Goal: Task Accomplishment & Management: Manage account settings

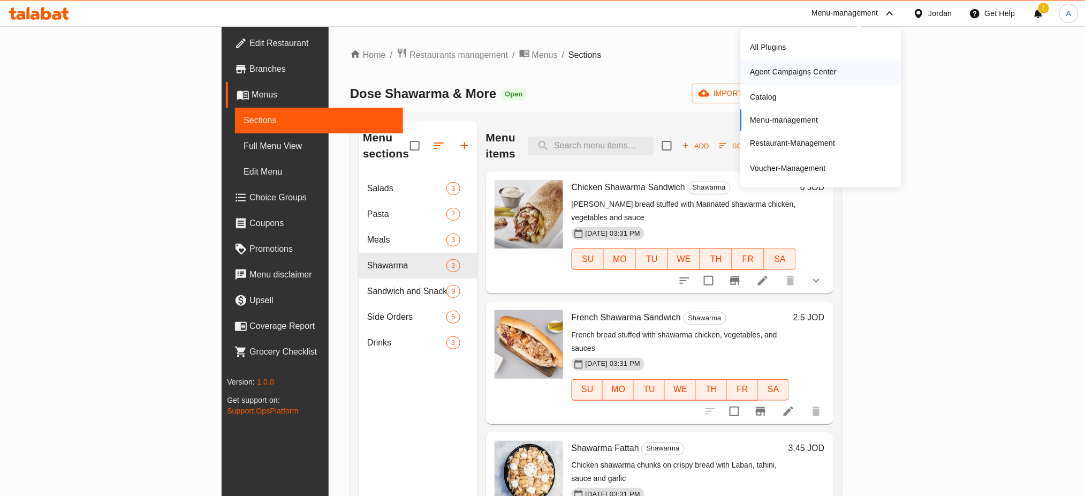
click at [857, 17] on div "Menu-management" at bounding box center [844, 13] width 66 height 13
click at [823, 73] on div "Agent Campaigns Center" at bounding box center [793, 72] width 87 height 12
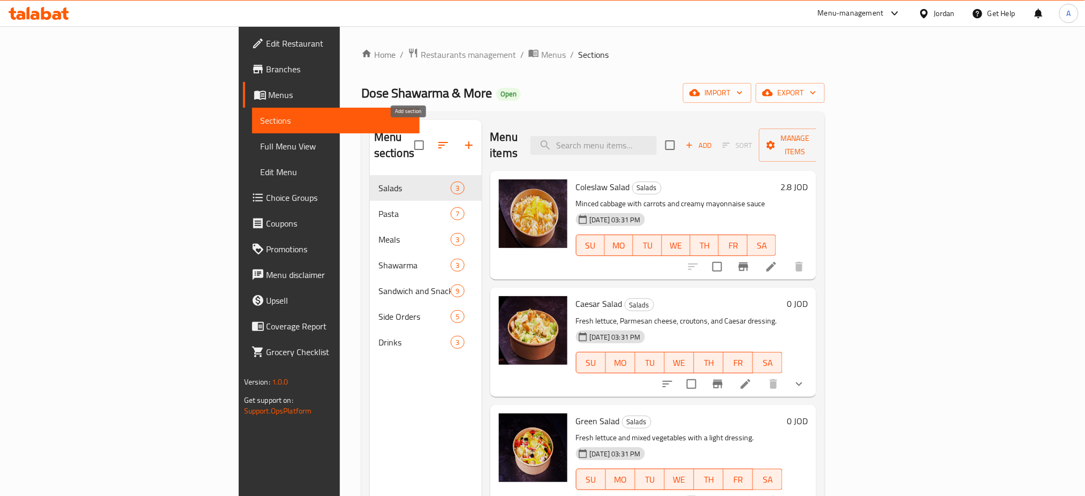
click at [462, 140] on icon "button" at bounding box center [468, 145] width 13 height 13
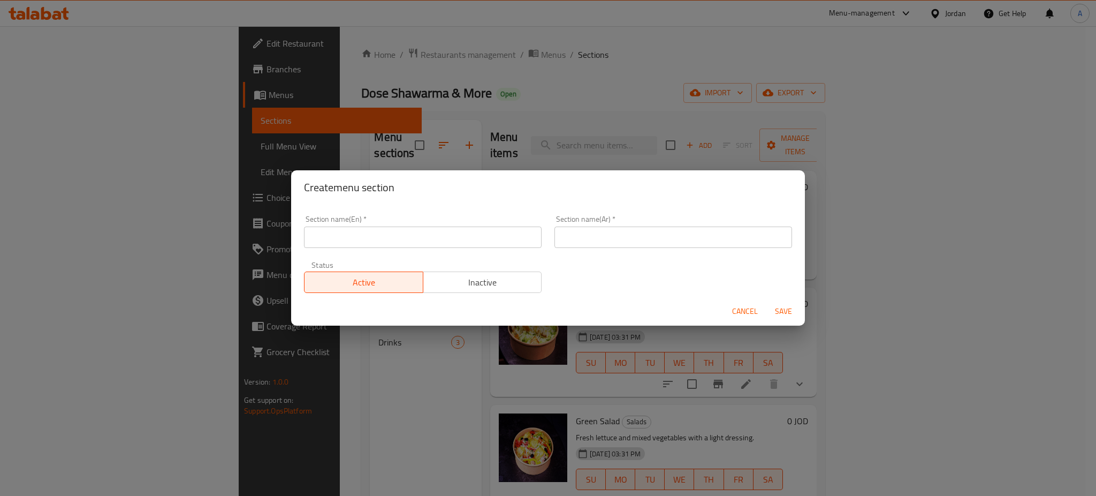
click at [482, 244] on input "text" at bounding box center [423, 236] width 238 height 21
type input "Dose Special"
click at [598, 235] on input "text" at bounding box center [673, 236] width 238 height 21
type input "مميزات دوز"
click at [782, 303] on button "Save" at bounding box center [783, 311] width 34 height 20
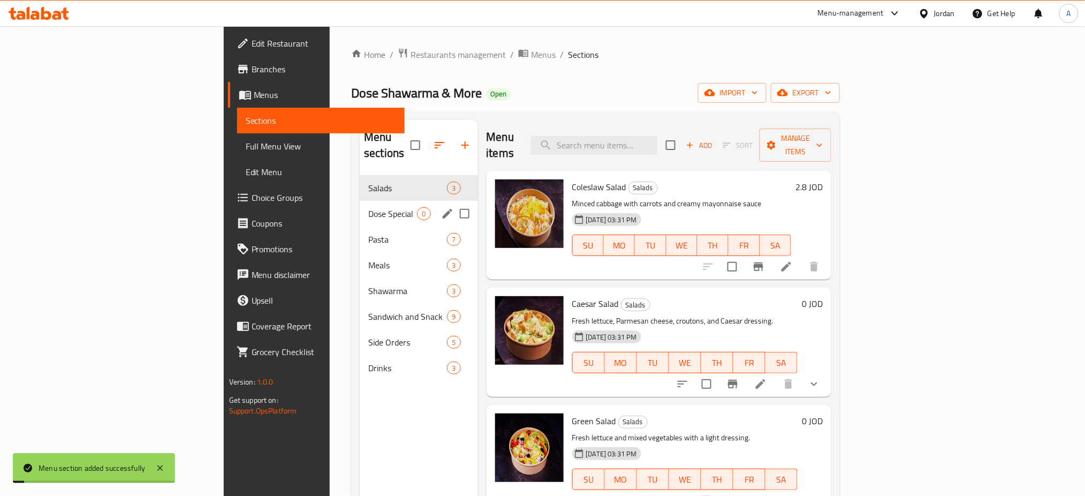
click at [360, 204] on div "Dose Special 0" at bounding box center [419, 214] width 118 height 26
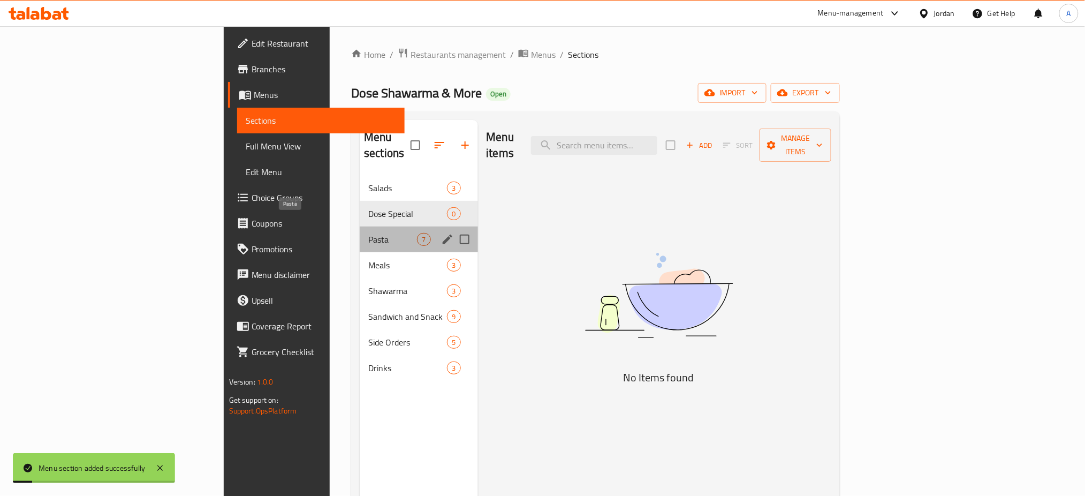
click at [368, 233] on span "Pasta" at bounding box center [392, 239] width 49 height 13
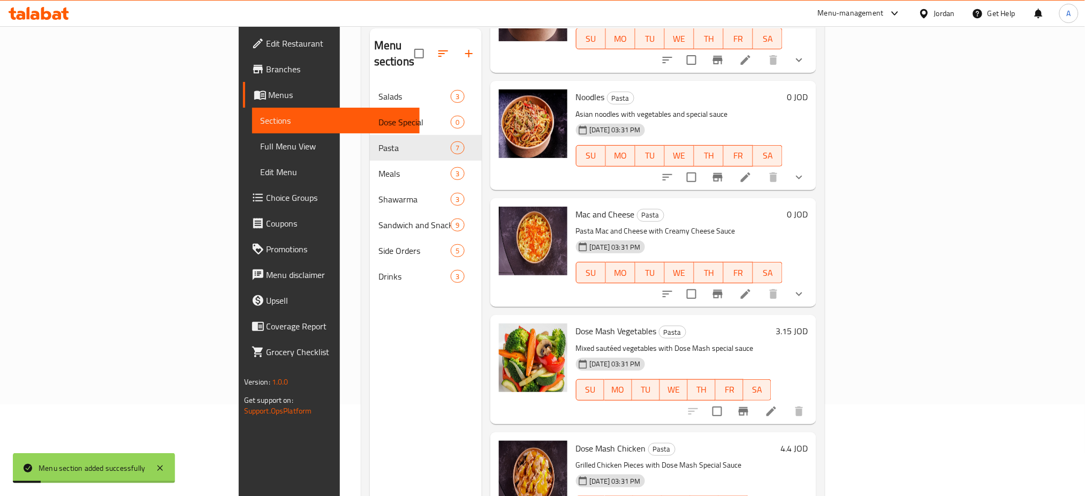
scroll to position [150, 0]
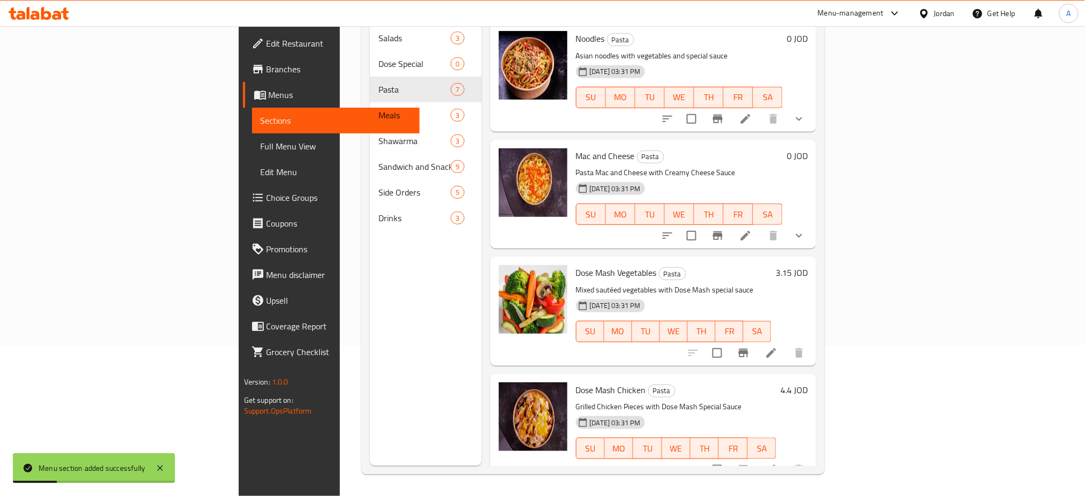
click at [728, 345] on input "checkbox" at bounding box center [717, 352] width 22 height 22
checkbox input "true"
click at [728, 458] on input "checkbox" at bounding box center [717, 469] width 22 height 22
checkbox input "true"
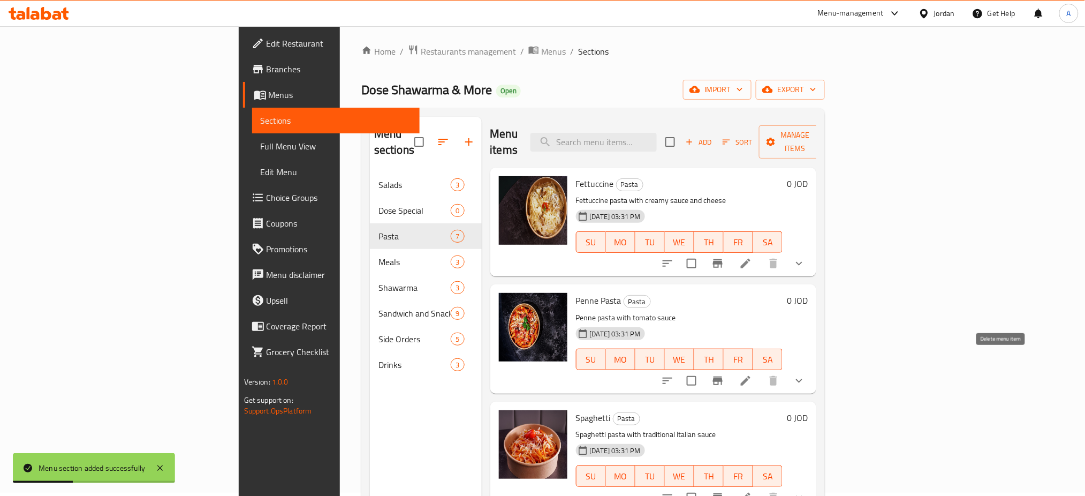
scroll to position [0, 0]
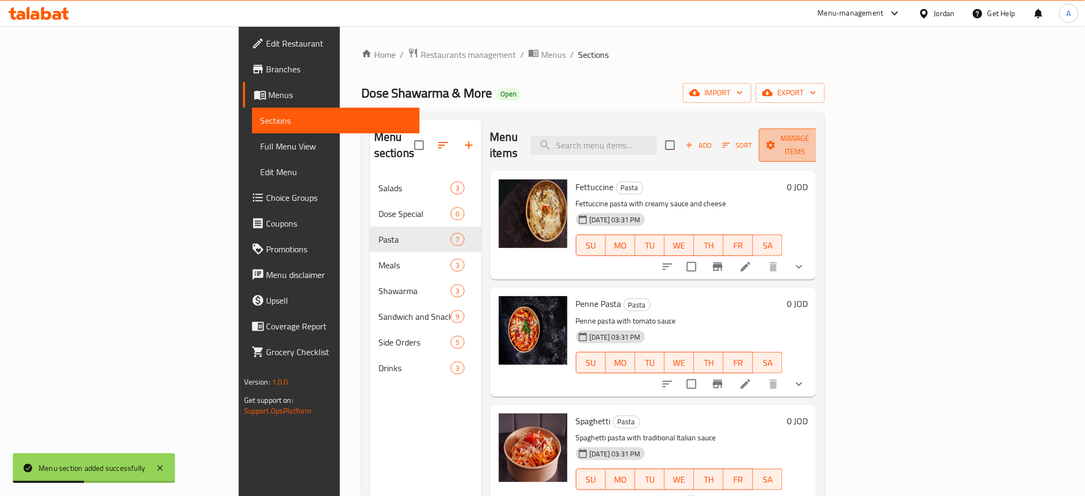
click at [822, 134] on span "Manage items" at bounding box center [794, 145] width 55 height 27
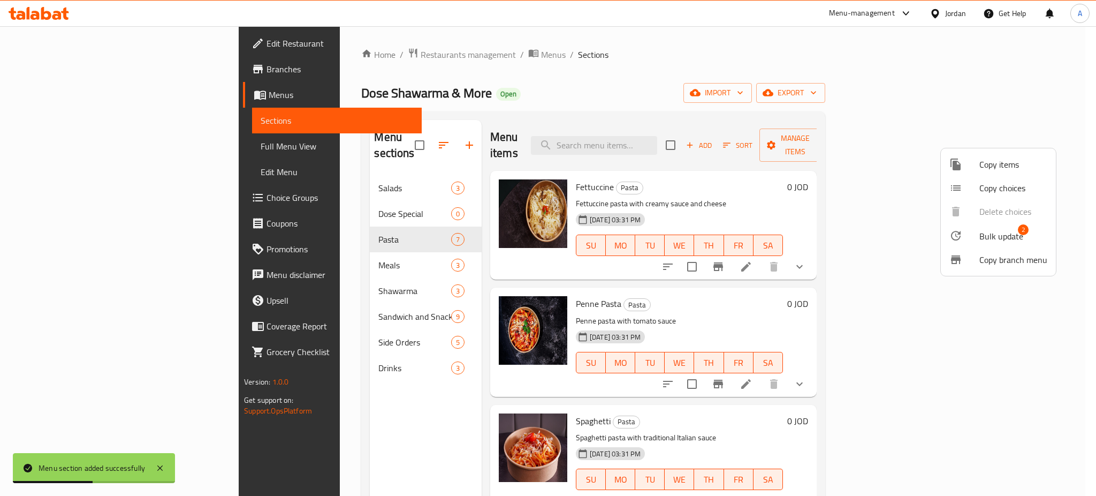
click at [997, 238] on span "Bulk update" at bounding box center [1001, 236] width 44 height 13
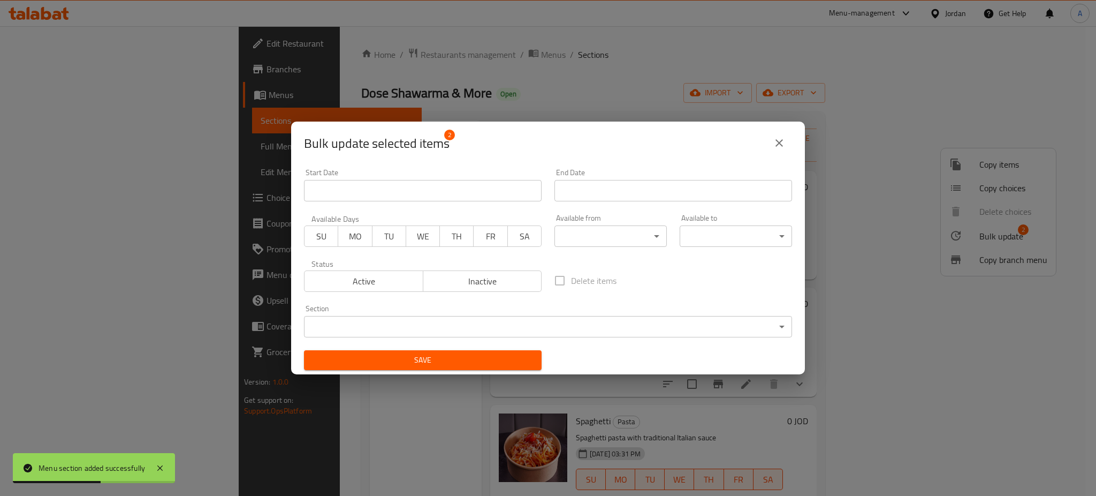
click at [474, 315] on div "Section ​ ​" at bounding box center [548, 321] width 488 height 33
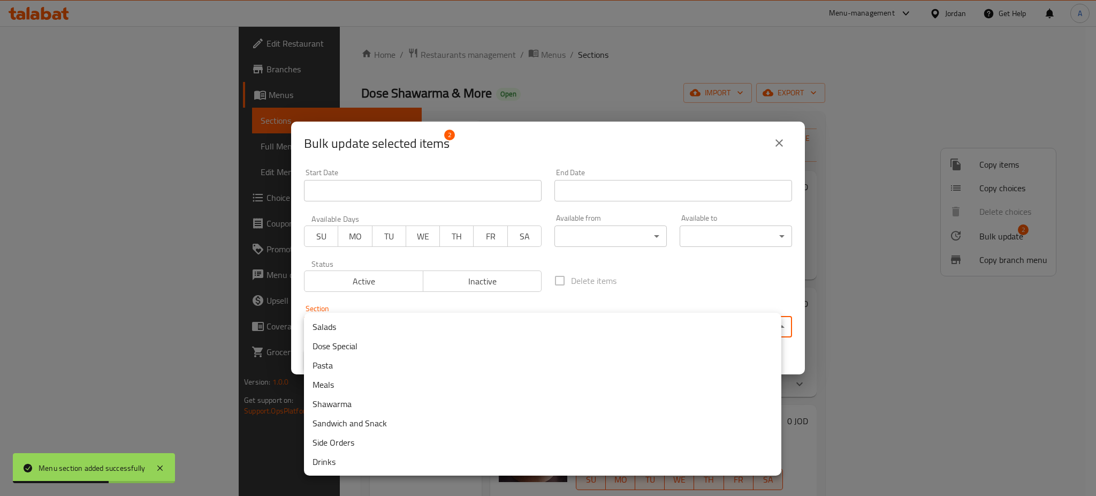
click at [474, 324] on body "Menu section added successfully ​ Menu-management Jordan Get Help A Edit Restau…" at bounding box center [548, 260] width 1096 height 469
click at [461, 350] on li "Dose Special" at bounding box center [542, 345] width 477 height 19
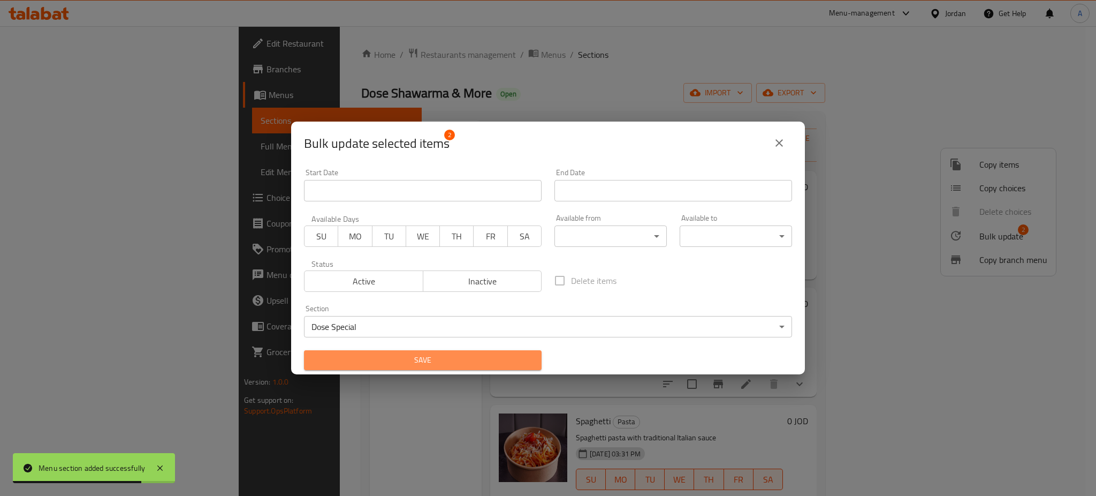
click at [442, 366] on span "Save" at bounding box center [423, 359] width 221 height 13
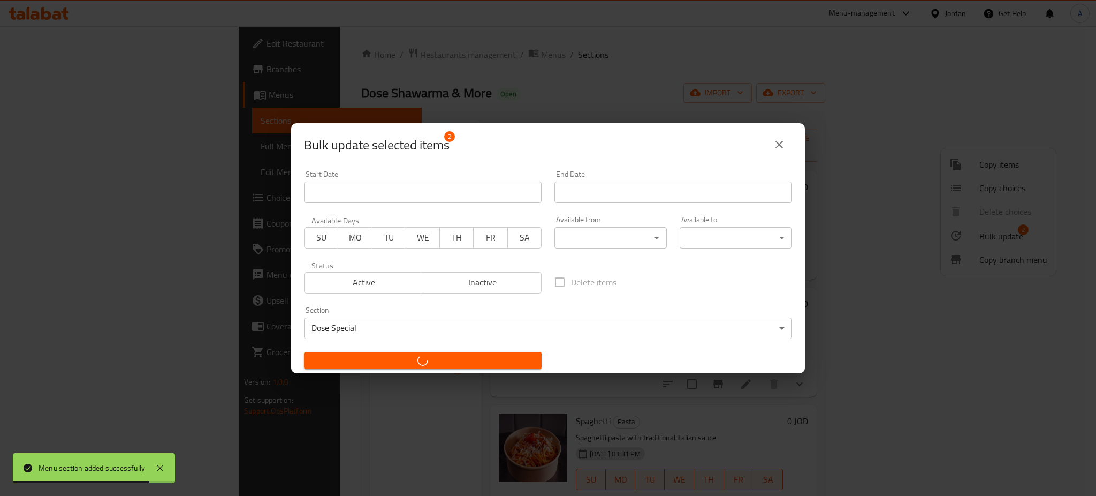
checkbox input "false"
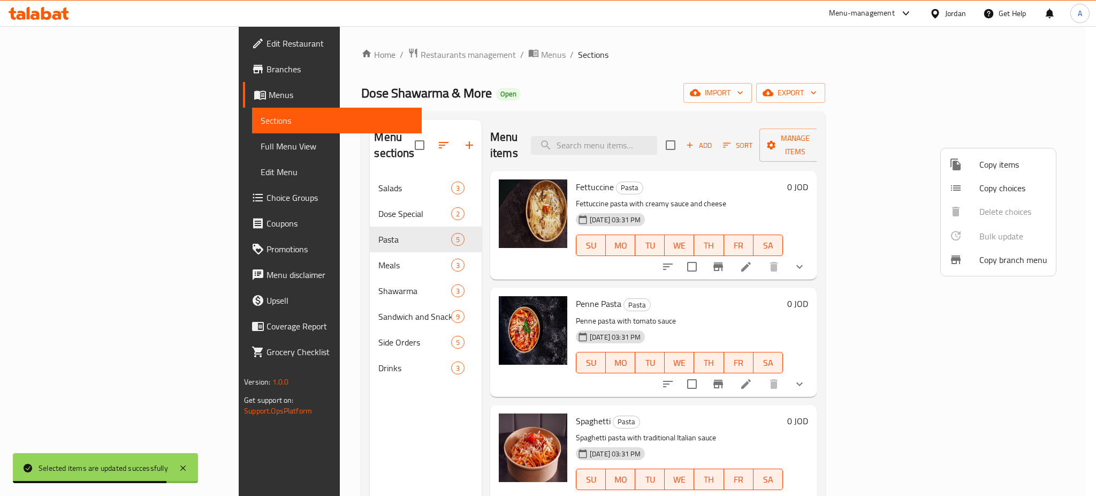
click at [818, 271] on div at bounding box center [548, 248] width 1096 height 496
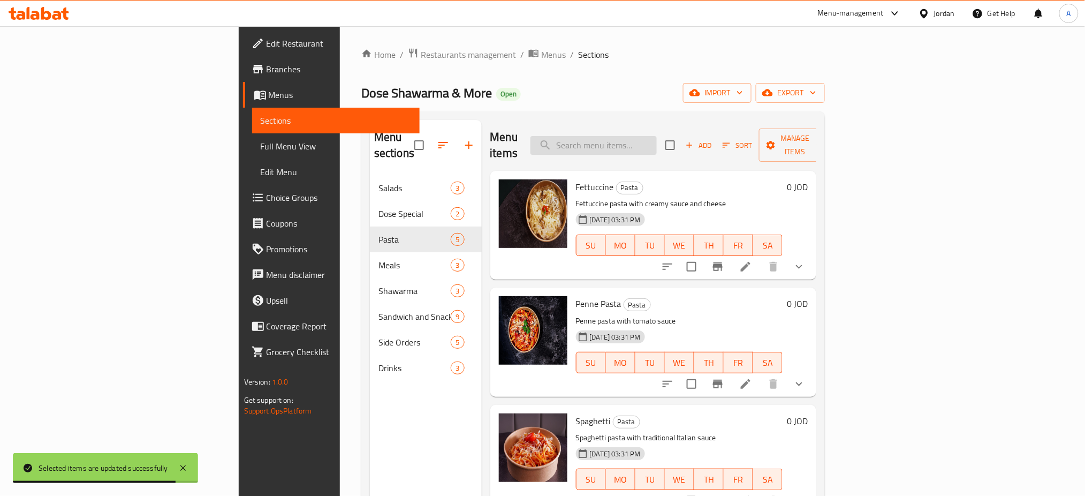
click at [647, 136] on input "search" at bounding box center [593, 145] width 126 height 19
type input "ي"
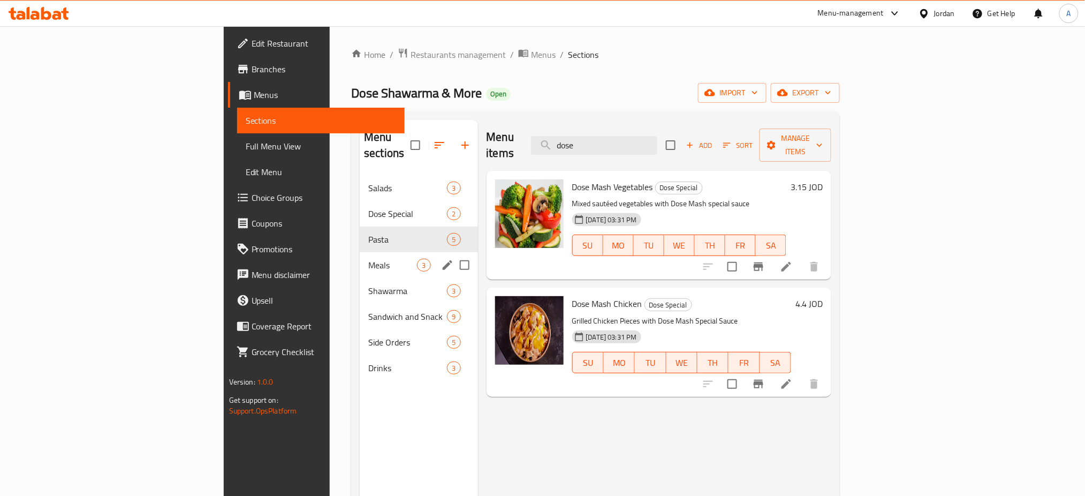
type input "dose"
click at [360, 258] on div "Meals 3" at bounding box center [419, 265] width 118 height 26
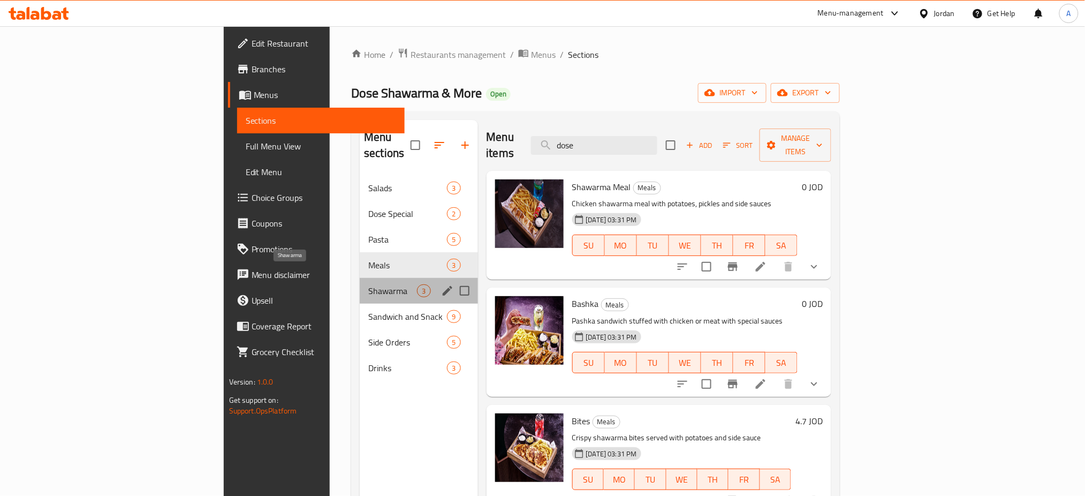
click at [368, 284] on span "Shawarma" at bounding box center [392, 290] width 49 height 13
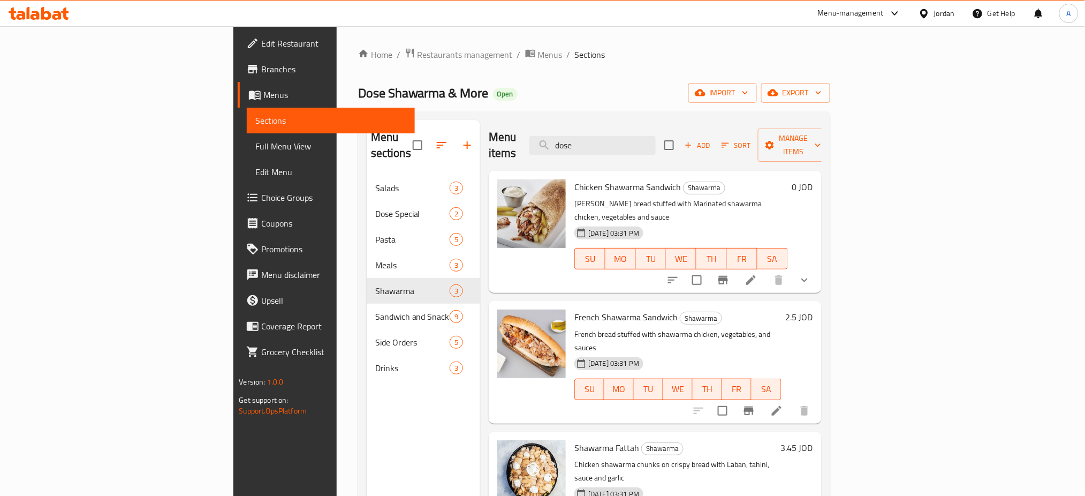
click at [825, 50] on ol "Home / Restaurants management / Menus / Sections" at bounding box center [594, 55] width 472 height 14
